Goal: Information Seeking & Learning: Find specific page/section

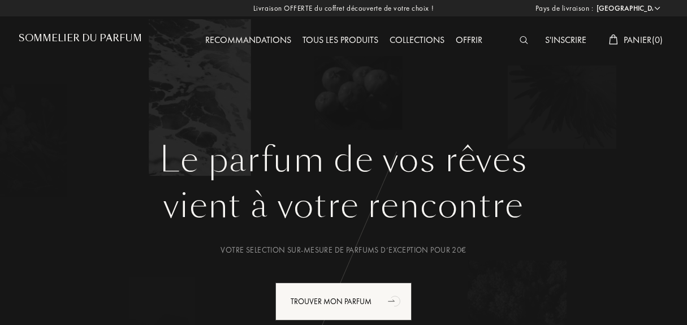
select select "FR"
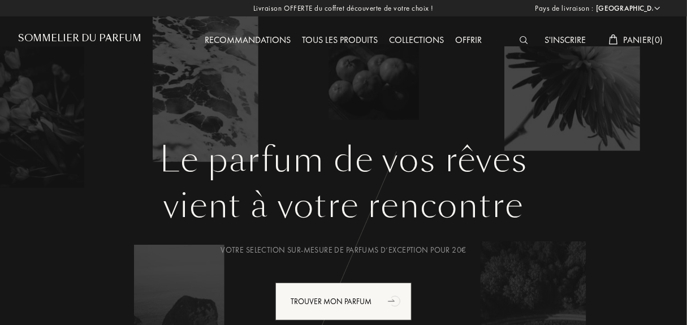
click at [526, 42] on div at bounding box center [526, 40] width 25 height 15
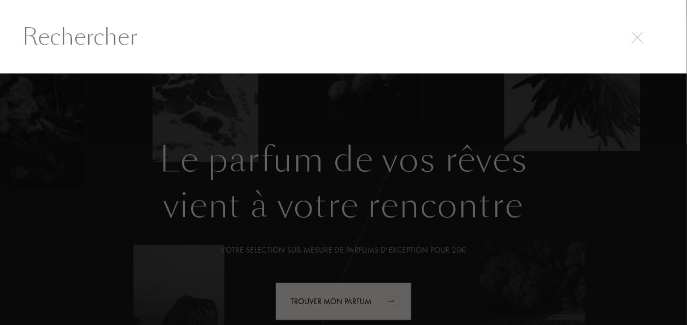
scroll to position [1, 0]
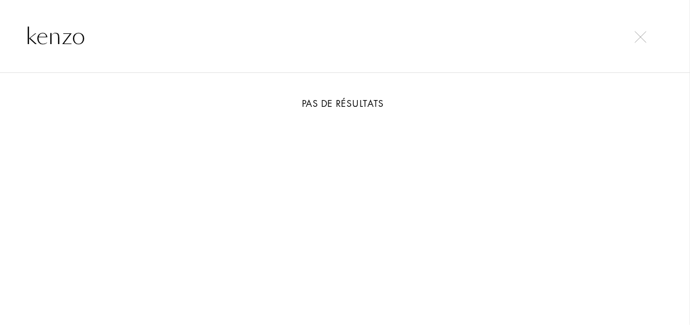
type input "kenzo"
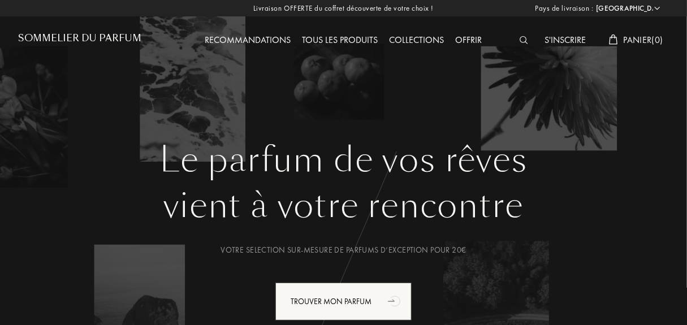
click at [65, 38] on h1 "Sommelier du Parfum" at bounding box center [80, 38] width 123 height 11
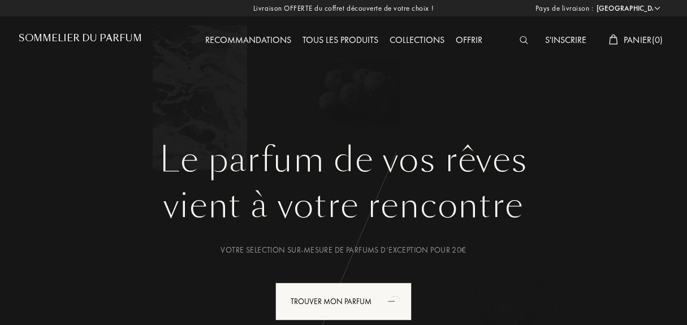
select select "FR"
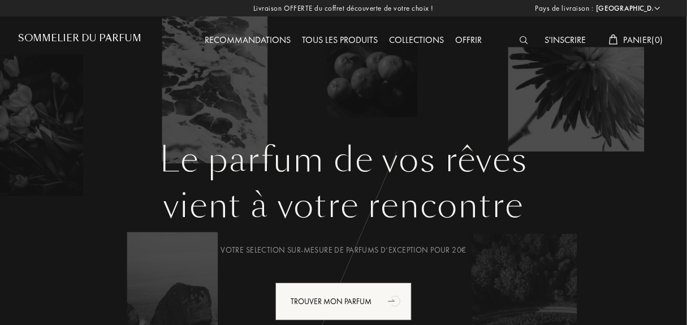
click at [515, 36] on div at bounding box center [526, 40] width 25 height 15
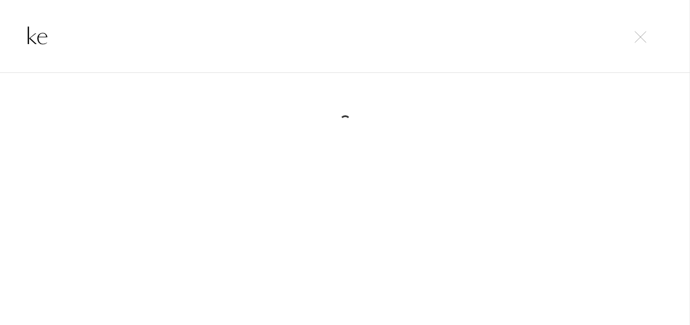
type input "k"
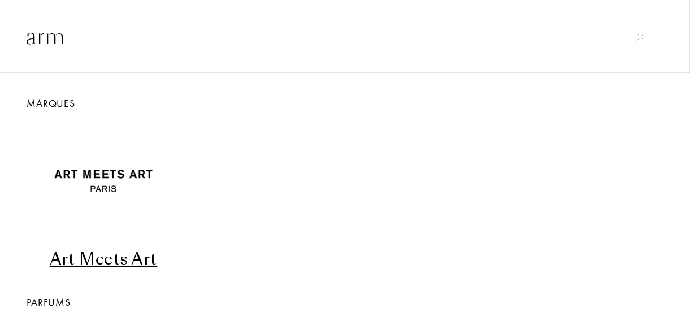
type input "arma"
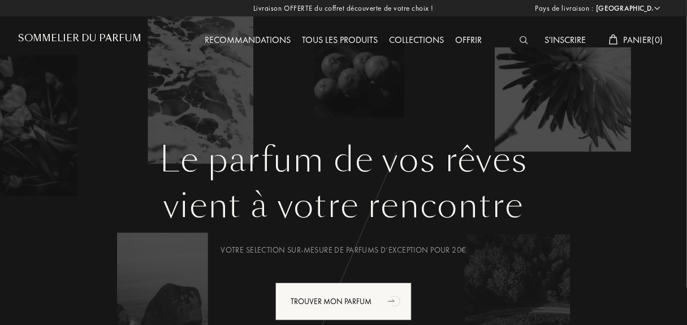
click at [356, 38] on div "Tous les produits" at bounding box center [340, 40] width 87 height 15
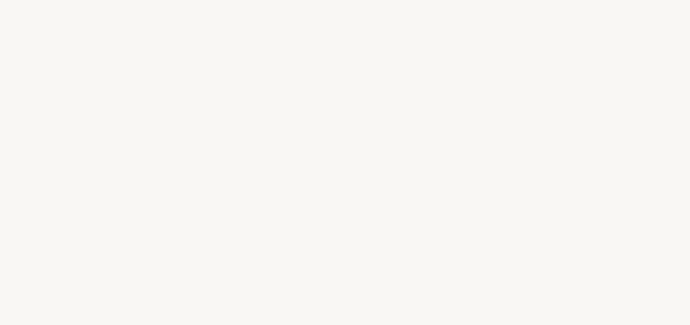
select select "FR"
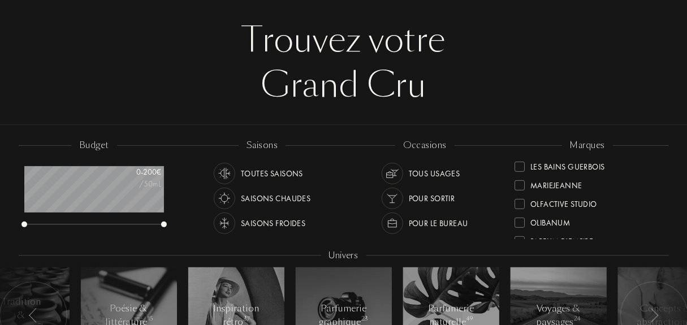
scroll to position [226, 0]
